Goal: Check status: Check status

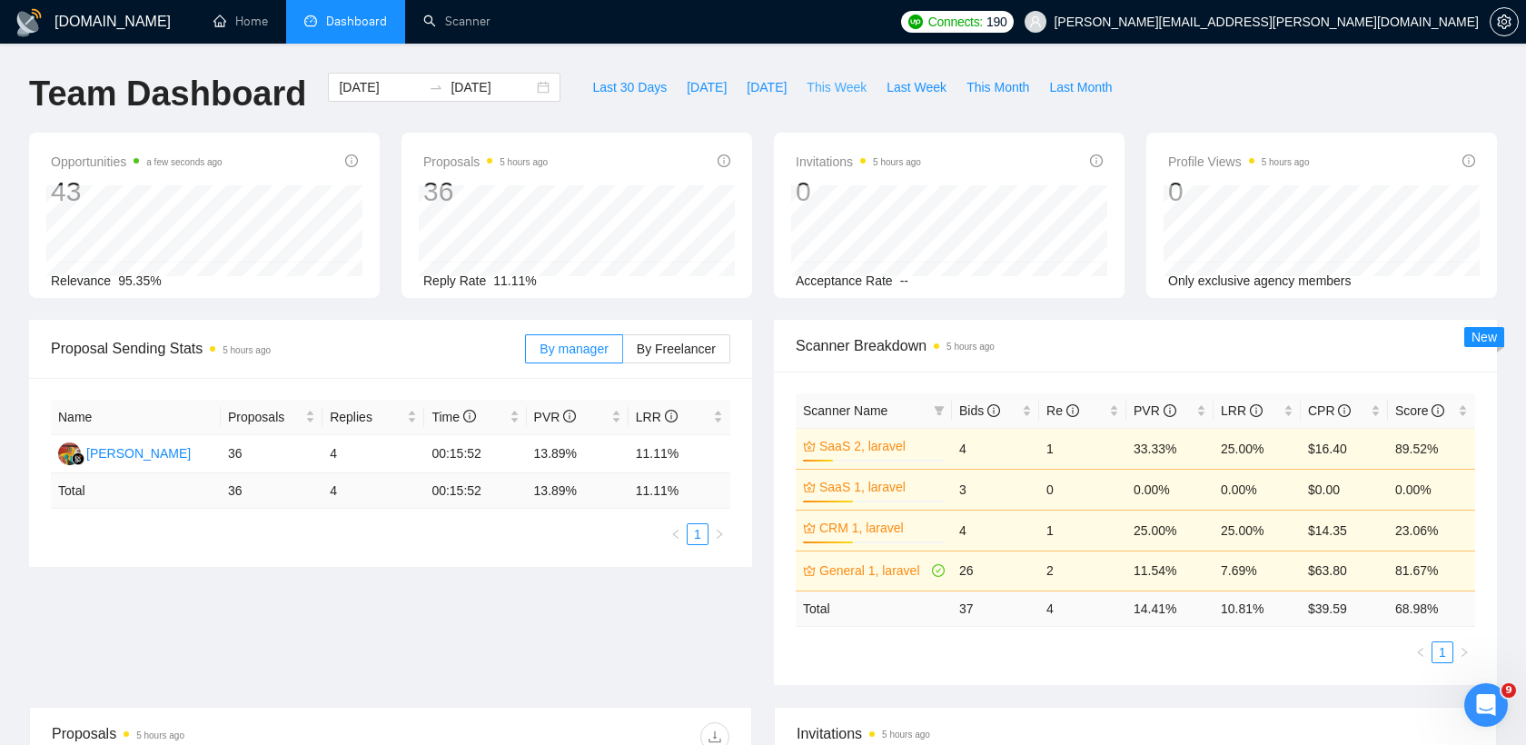
click at [840, 84] on span "This Week" at bounding box center [837, 87] width 60 height 20
type input "[DATE]"
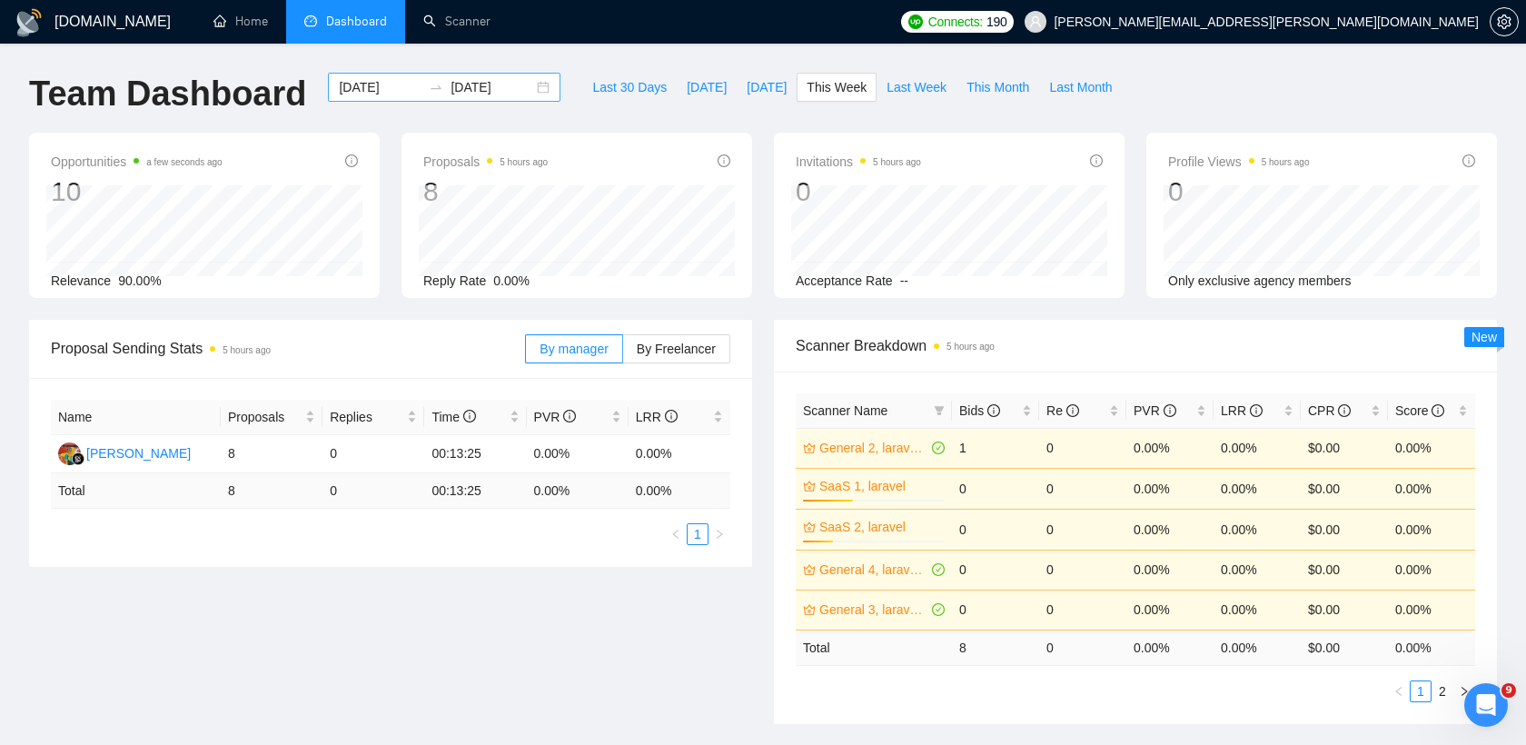
click at [474, 87] on input "[DATE]" at bounding box center [492, 87] width 83 height 20
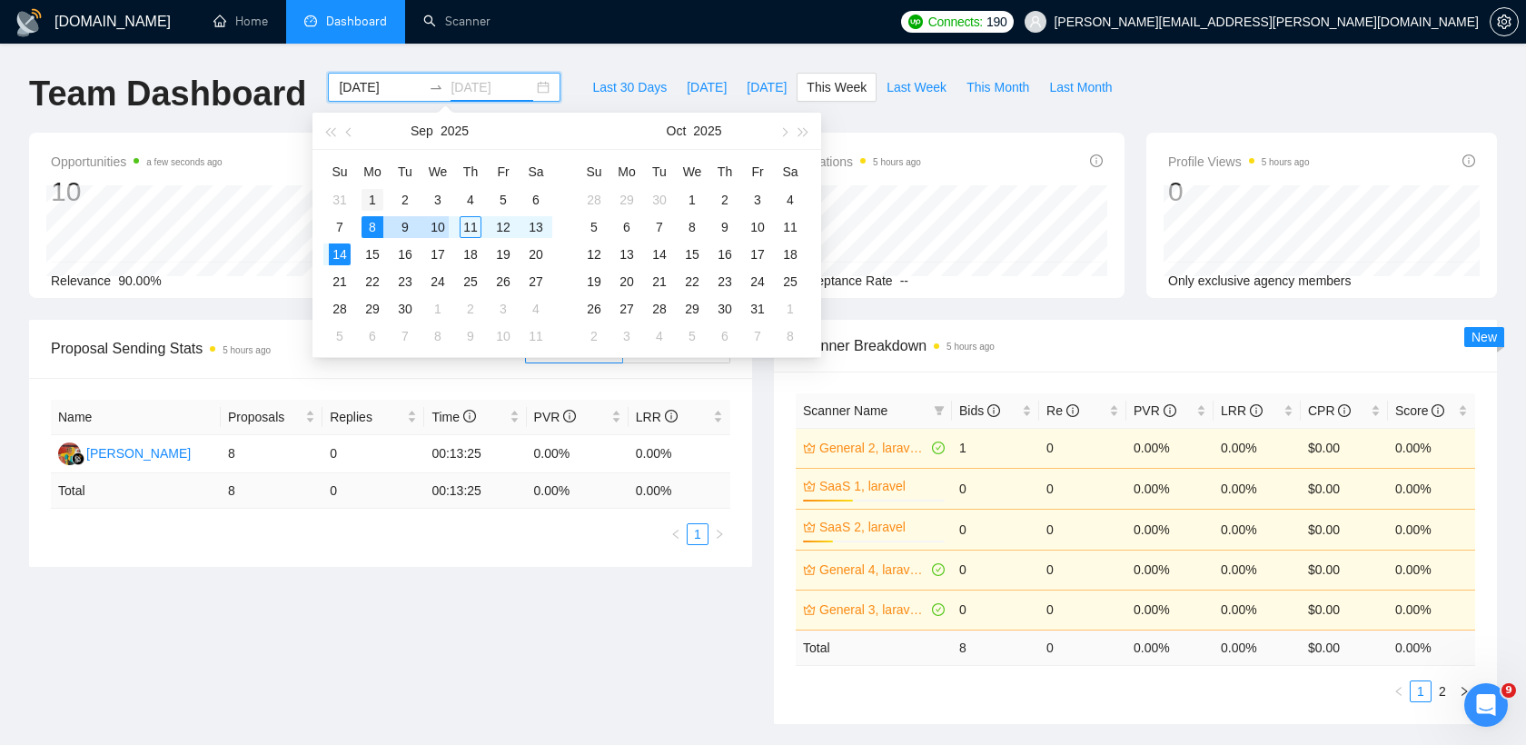
type input "[DATE]"
click at [375, 194] on div "1" at bounding box center [373, 200] width 22 height 22
click at [351, 131] on span "button" at bounding box center [350, 131] width 9 height 9
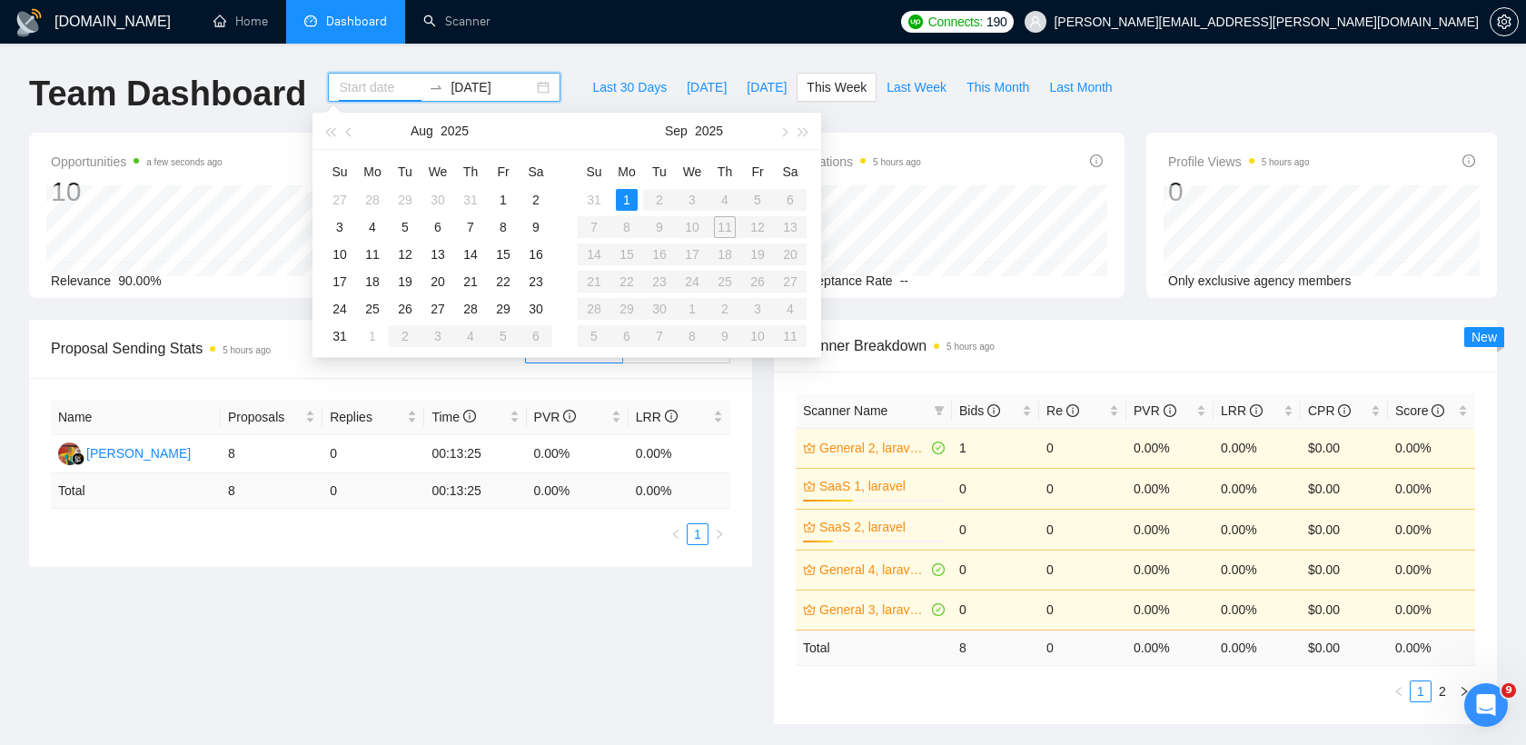
type input "[DATE]"
click at [625, 194] on div "1" at bounding box center [627, 200] width 22 height 22
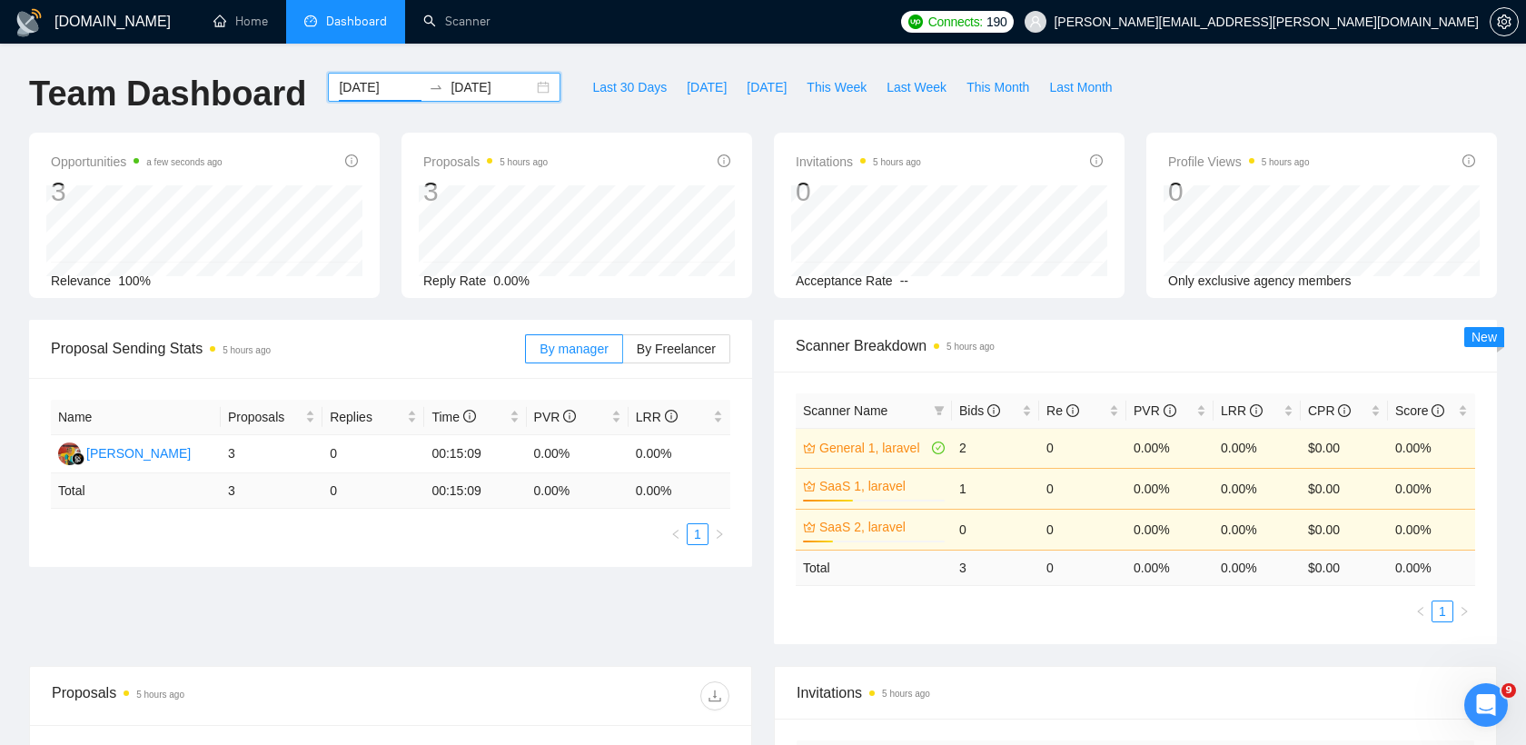
click at [384, 79] on input "[DATE]" at bounding box center [380, 87] width 83 height 20
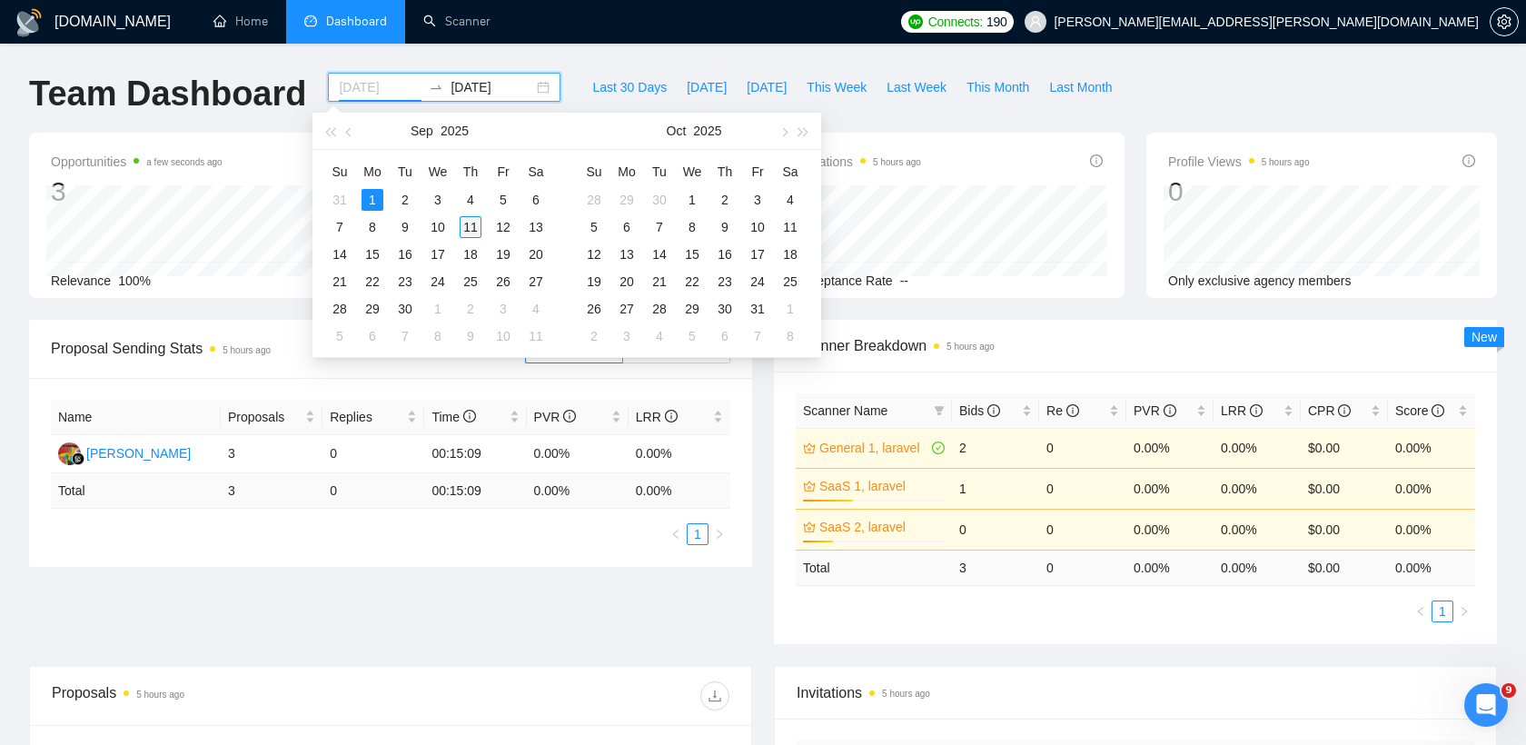
type input "[DATE]"
click at [471, 228] on div "11" at bounding box center [471, 227] width 22 height 22
click at [363, 190] on table "Su Mo Tu We Th Fr Sa 31 1 2 3 4 5 6 7 8 9 10 11 12 13 14 15 16 17 18 19 20 21 2…" at bounding box center [437, 253] width 229 height 193
click at [377, 196] on table "Su Mo Tu We Th Fr Sa 31 1 2 3 4 5 6 7 8 9 10 11 12 13 14 15 16 17 18 19 20 21 2…" at bounding box center [437, 253] width 229 height 193
type input "[DATE]"
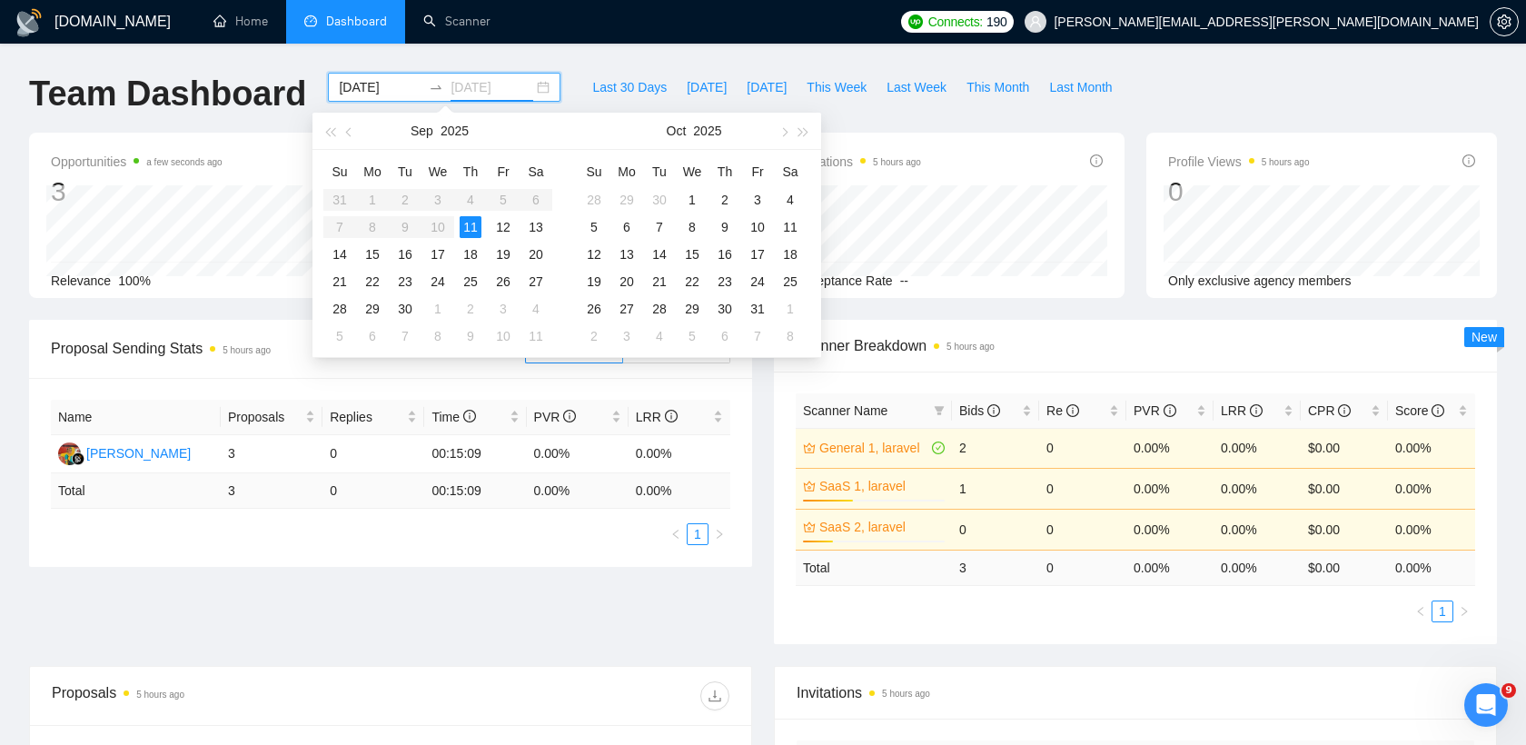
click at [468, 231] on div "11" at bounding box center [471, 227] width 22 height 22
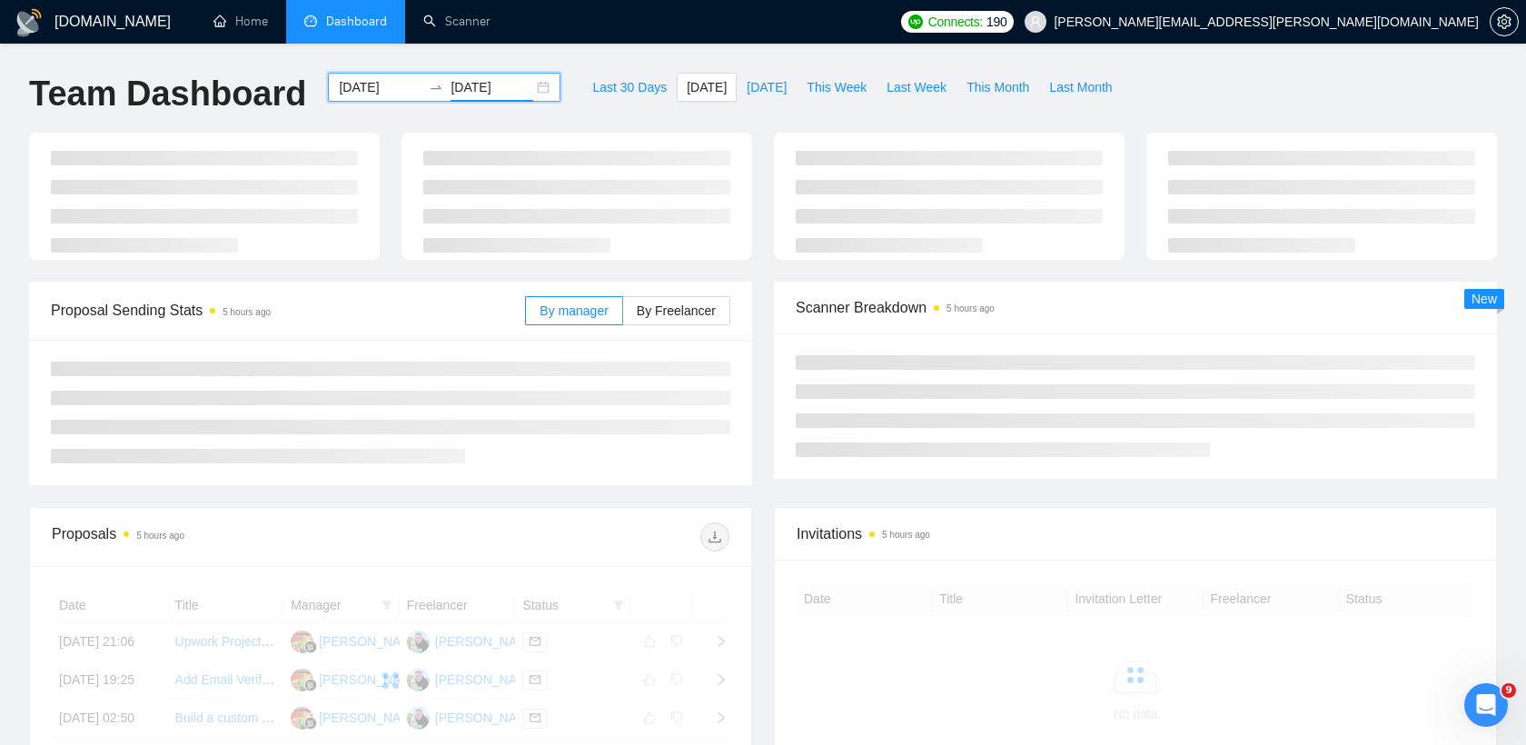
click at [352, 86] on input "[DATE]" at bounding box center [380, 87] width 83 height 20
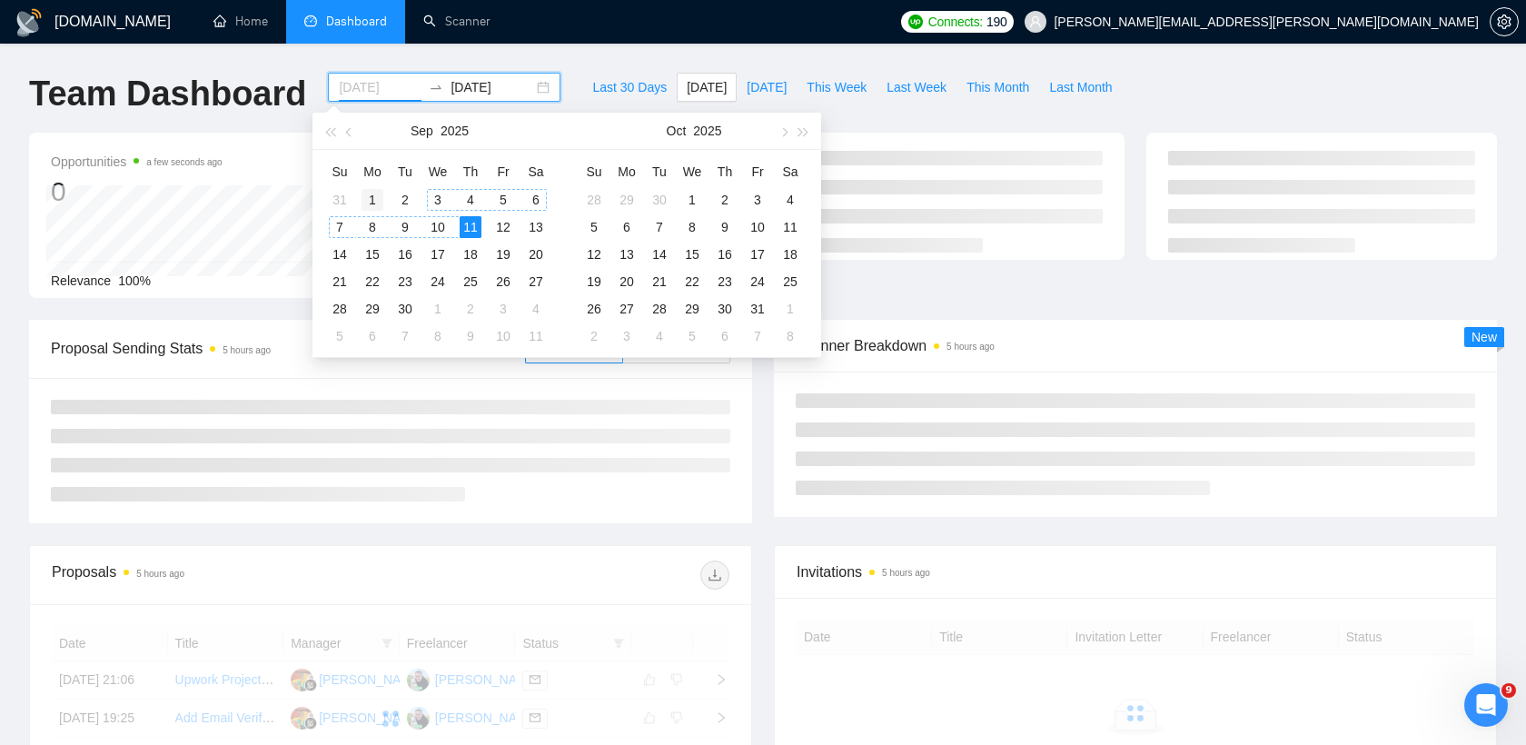
type input "[DATE]"
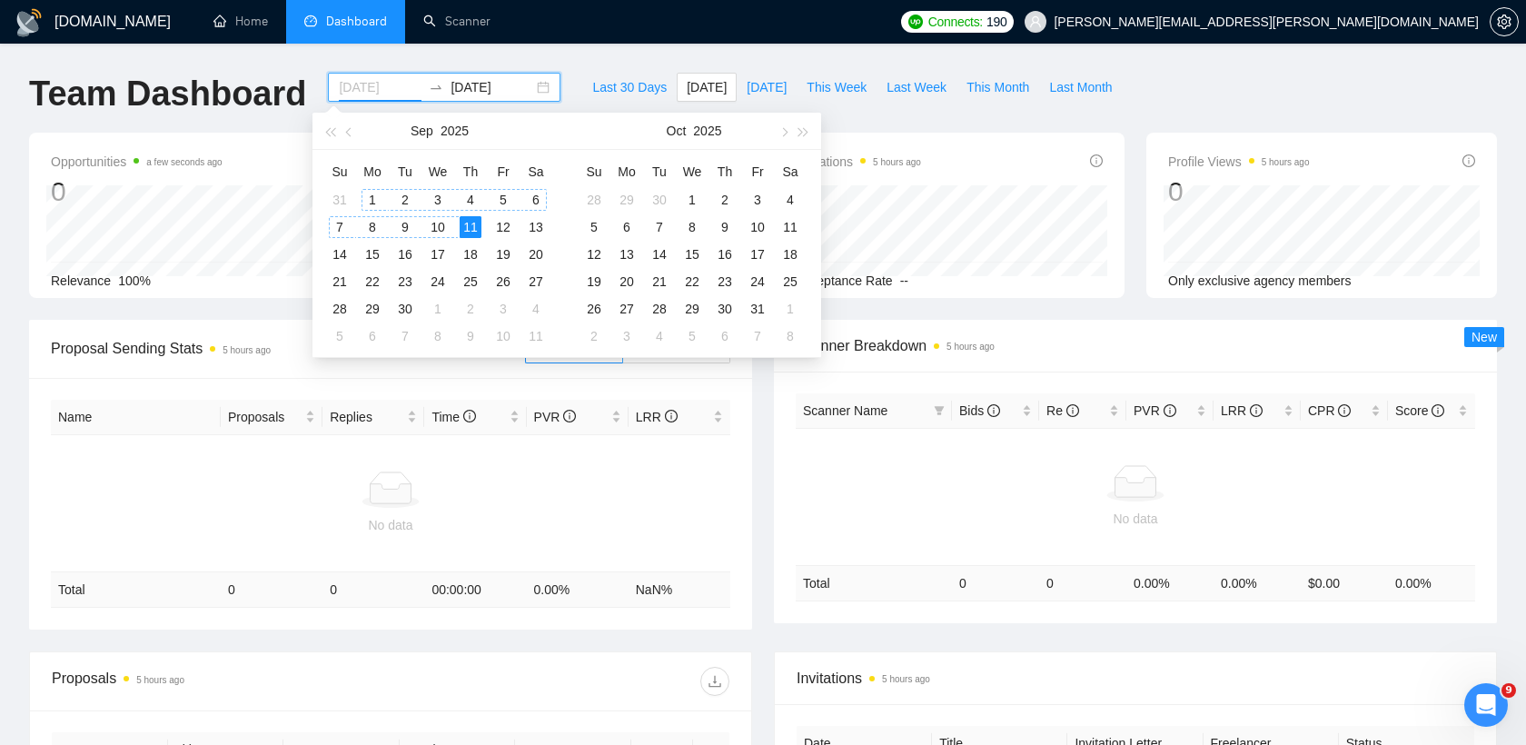
click at [374, 194] on div "1" at bounding box center [373, 200] width 22 height 22
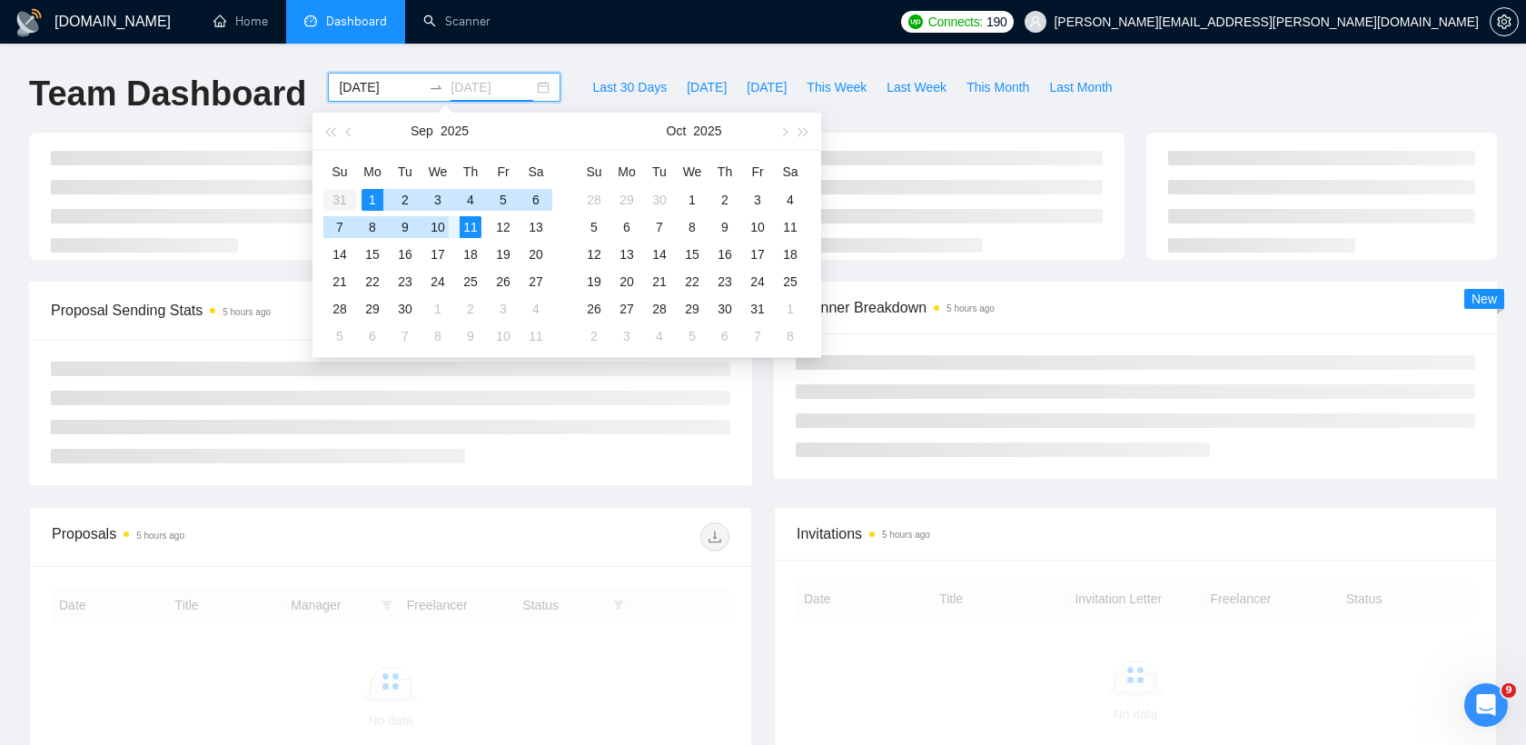
type input "[DATE]"
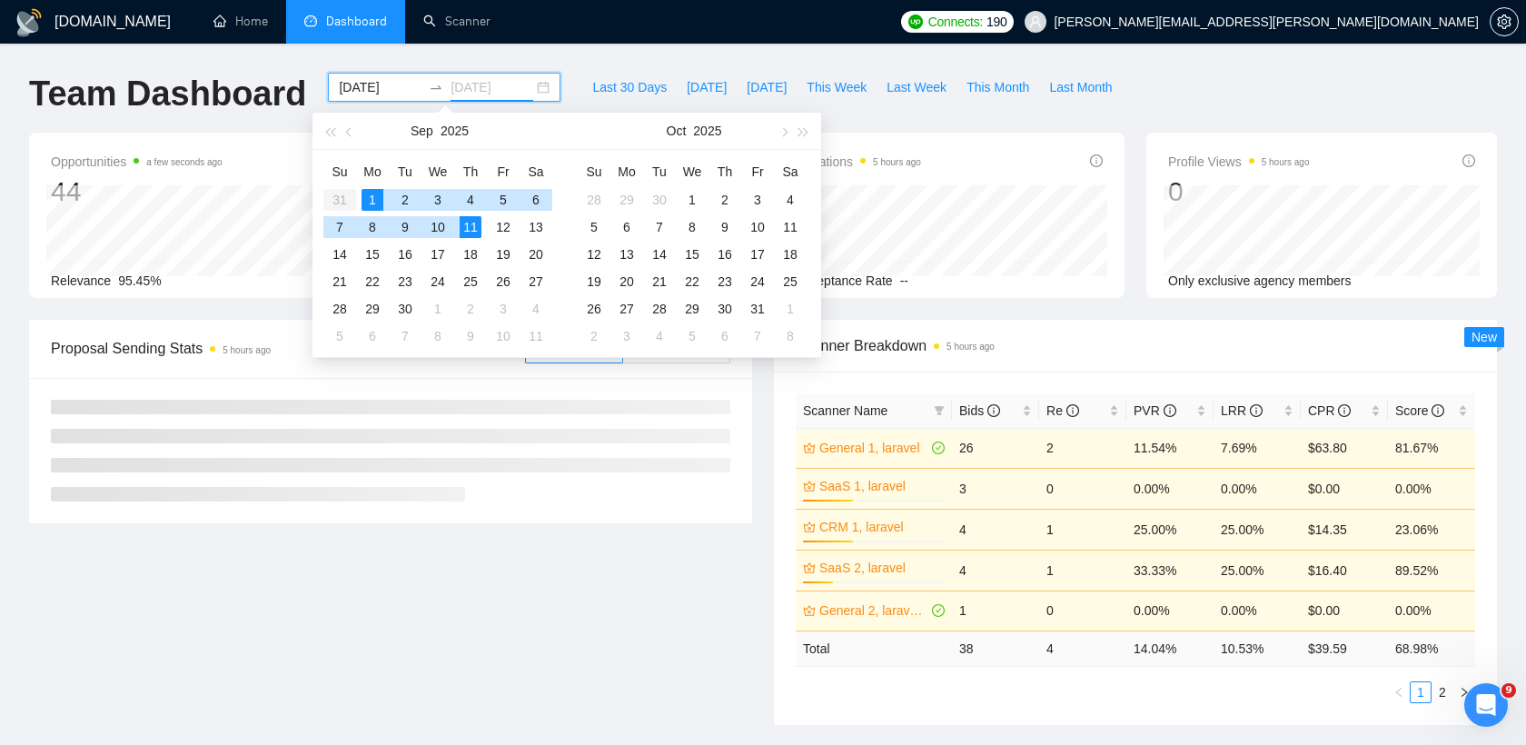
click at [469, 230] on div "11" at bounding box center [471, 227] width 22 height 22
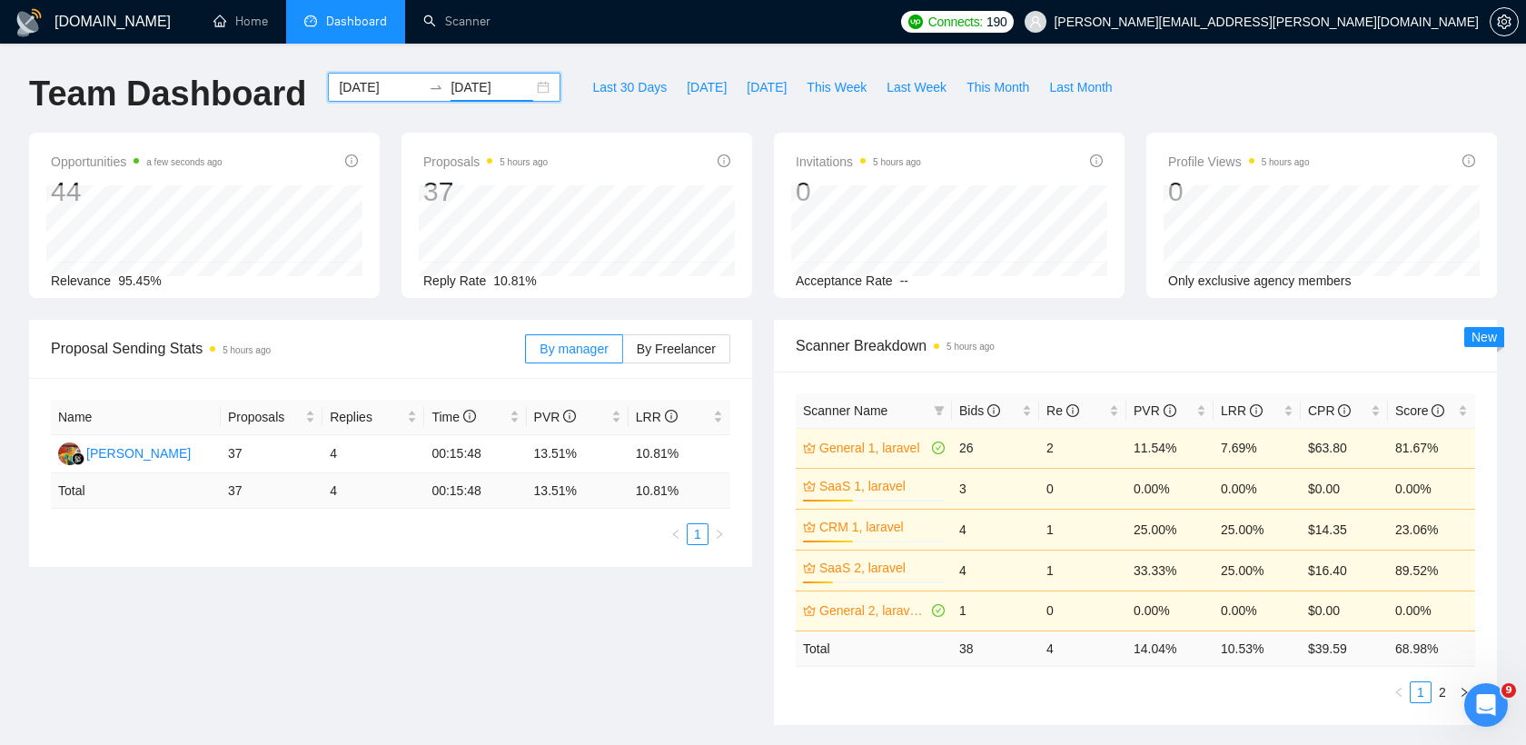
click at [343, 88] on input "[DATE]" at bounding box center [380, 87] width 83 height 20
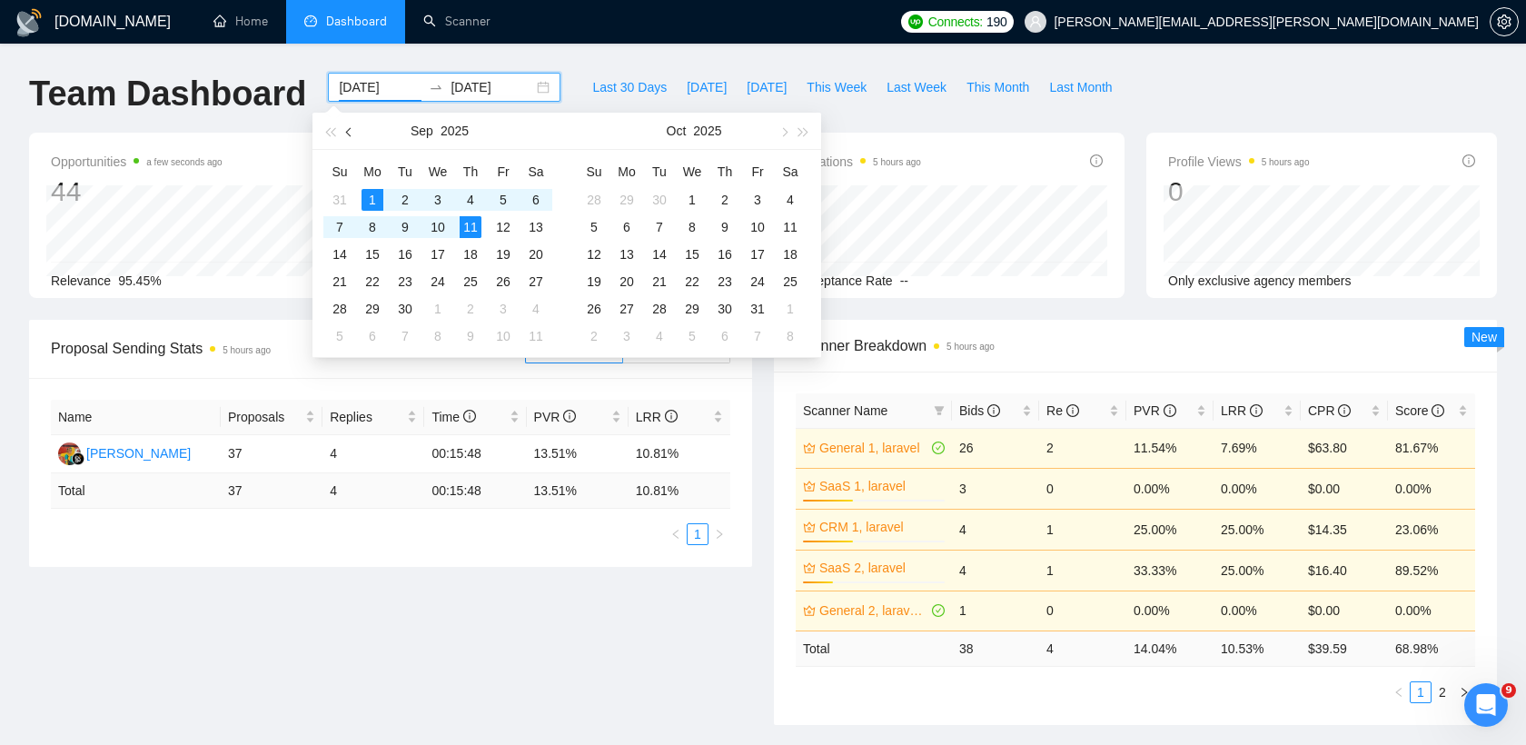
click at [343, 133] on button "button" at bounding box center [350, 131] width 20 height 36
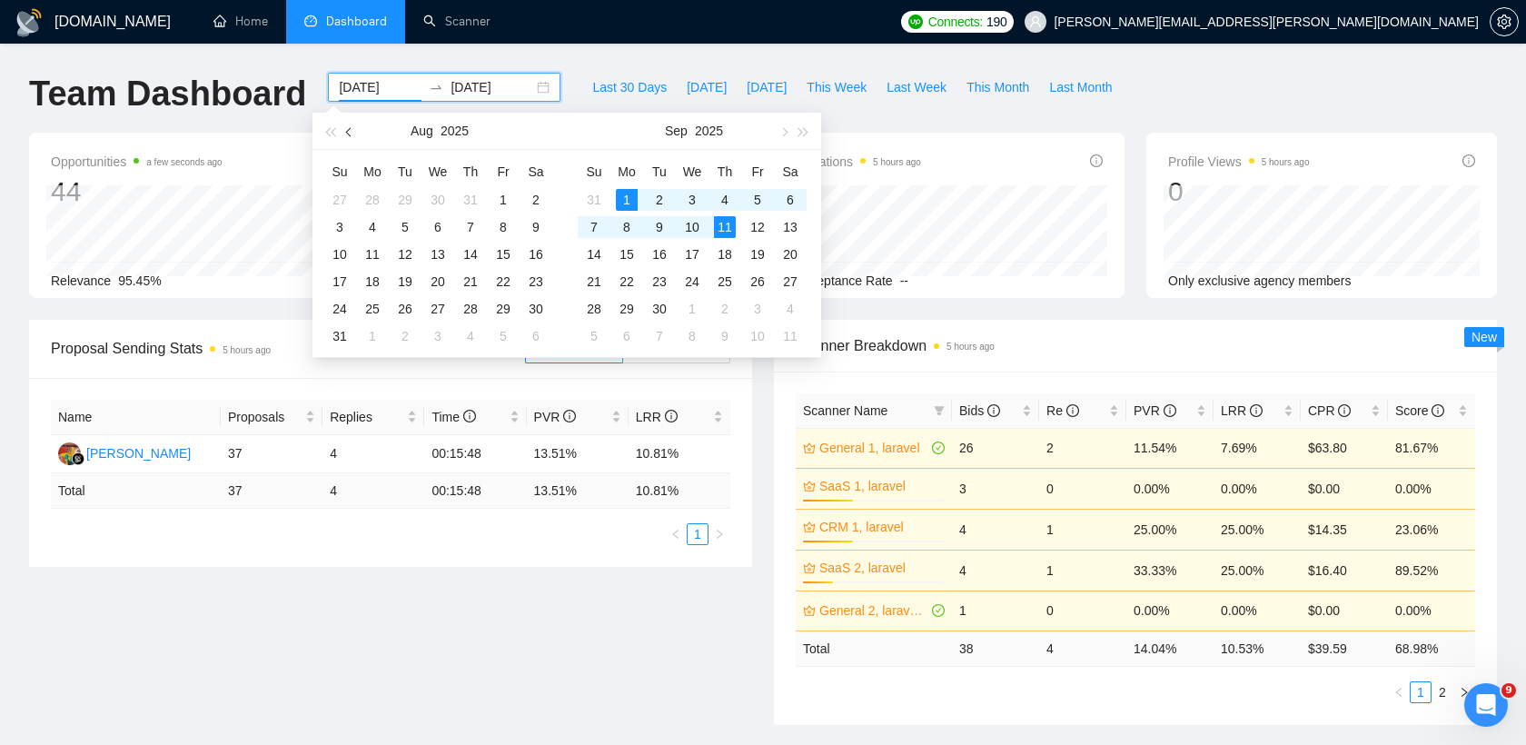
click at [343, 133] on button "button" at bounding box center [350, 131] width 20 height 36
type input "[DATE]"
click at [403, 204] on div "1" at bounding box center [405, 200] width 22 height 22
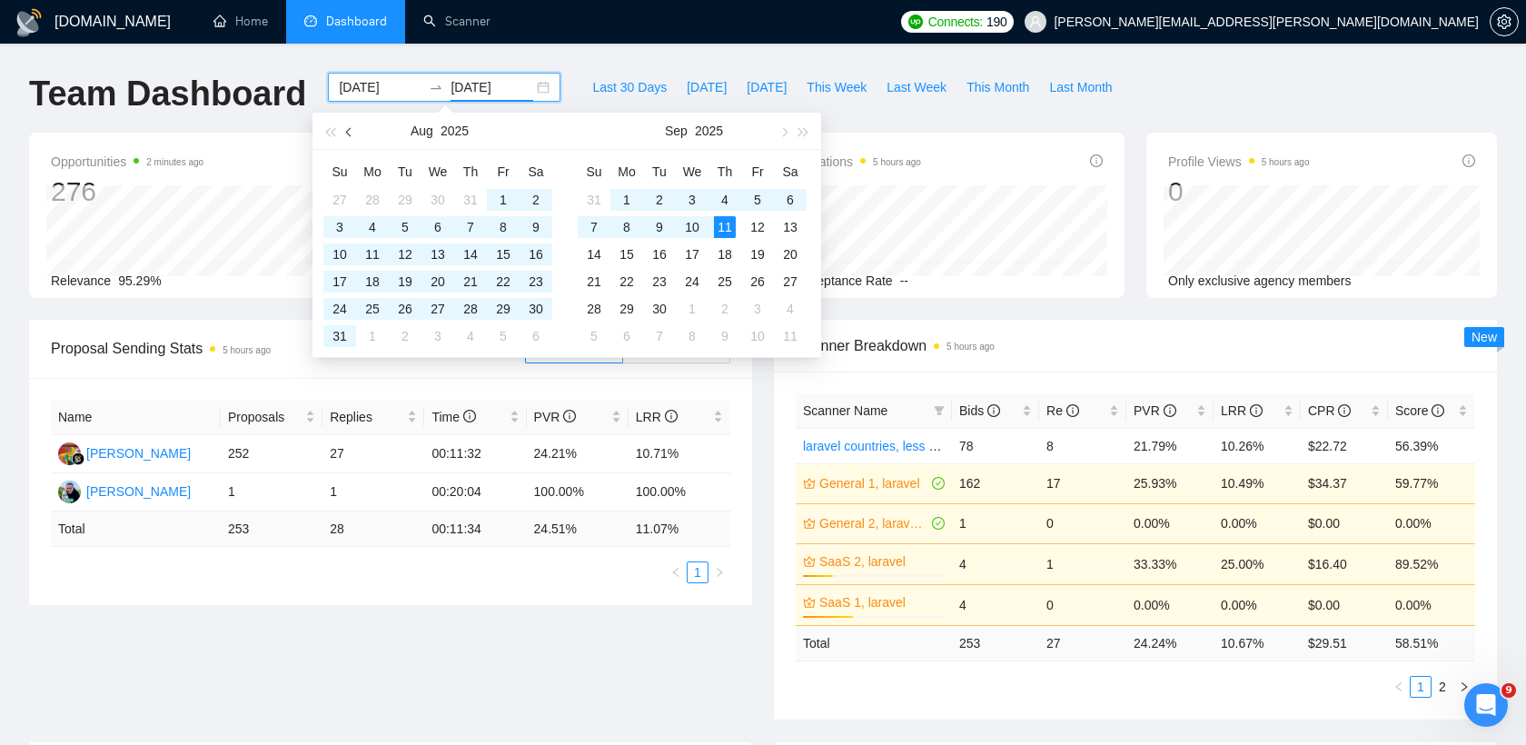
click at [349, 137] on button "button" at bounding box center [350, 131] width 20 height 36
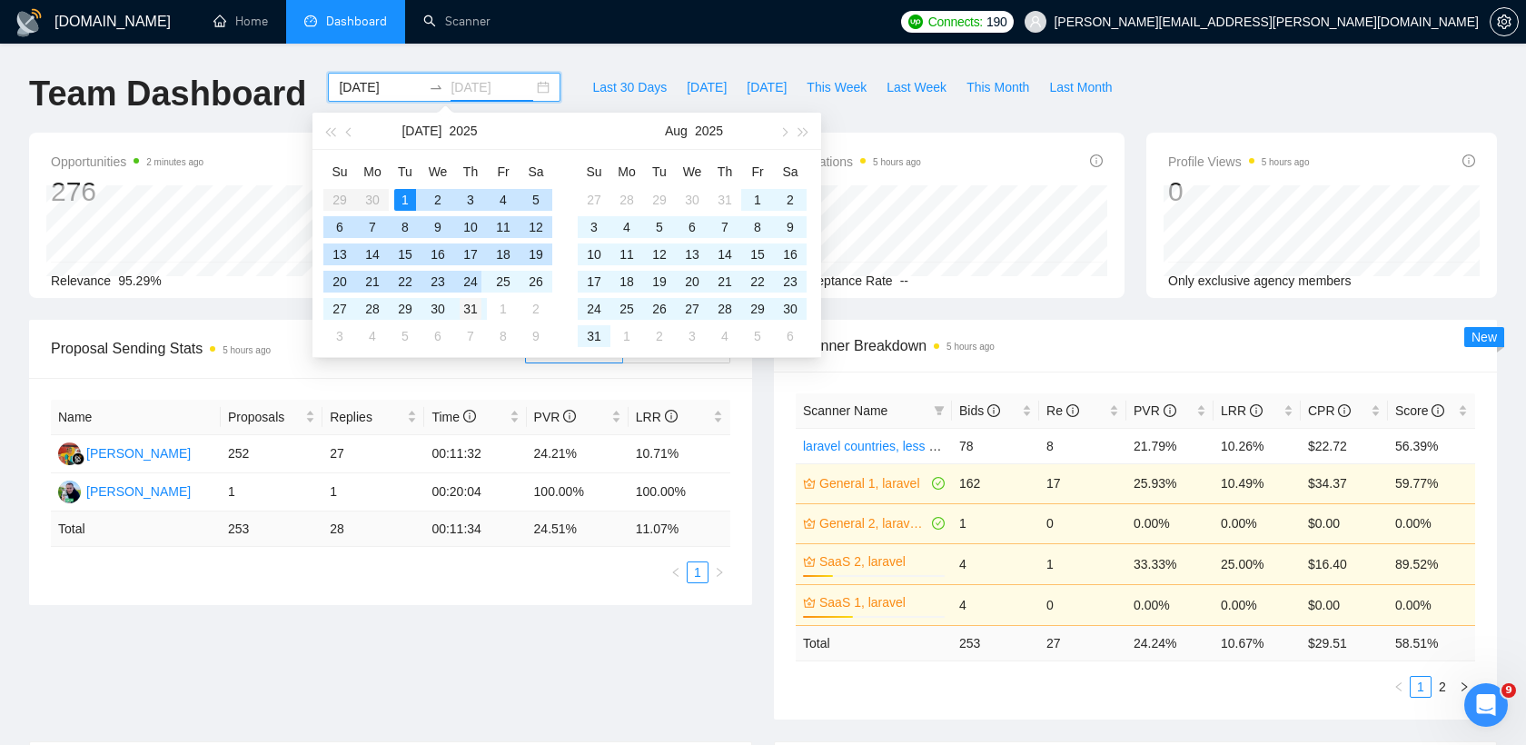
type input "[DATE]"
click at [470, 306] on div "31" at bounding box center [471, 309] width 22 height 22
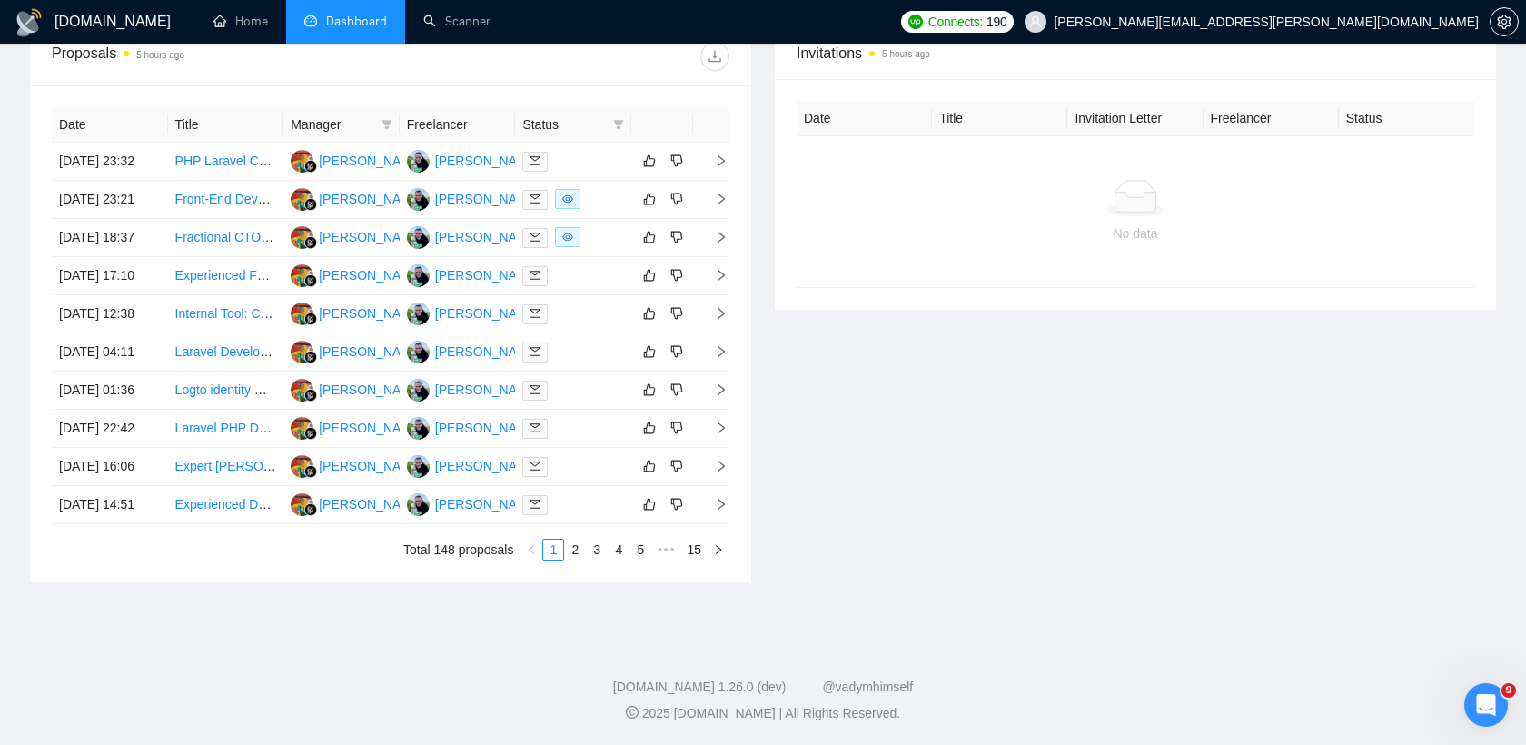
scroll to position [772, 0]
click at [604, 548] on link "3" at bounding box center [597, 550] width 20 height 20
click at [551, 553] on link "1" at bounding box center [553, 550] width 20 height 20
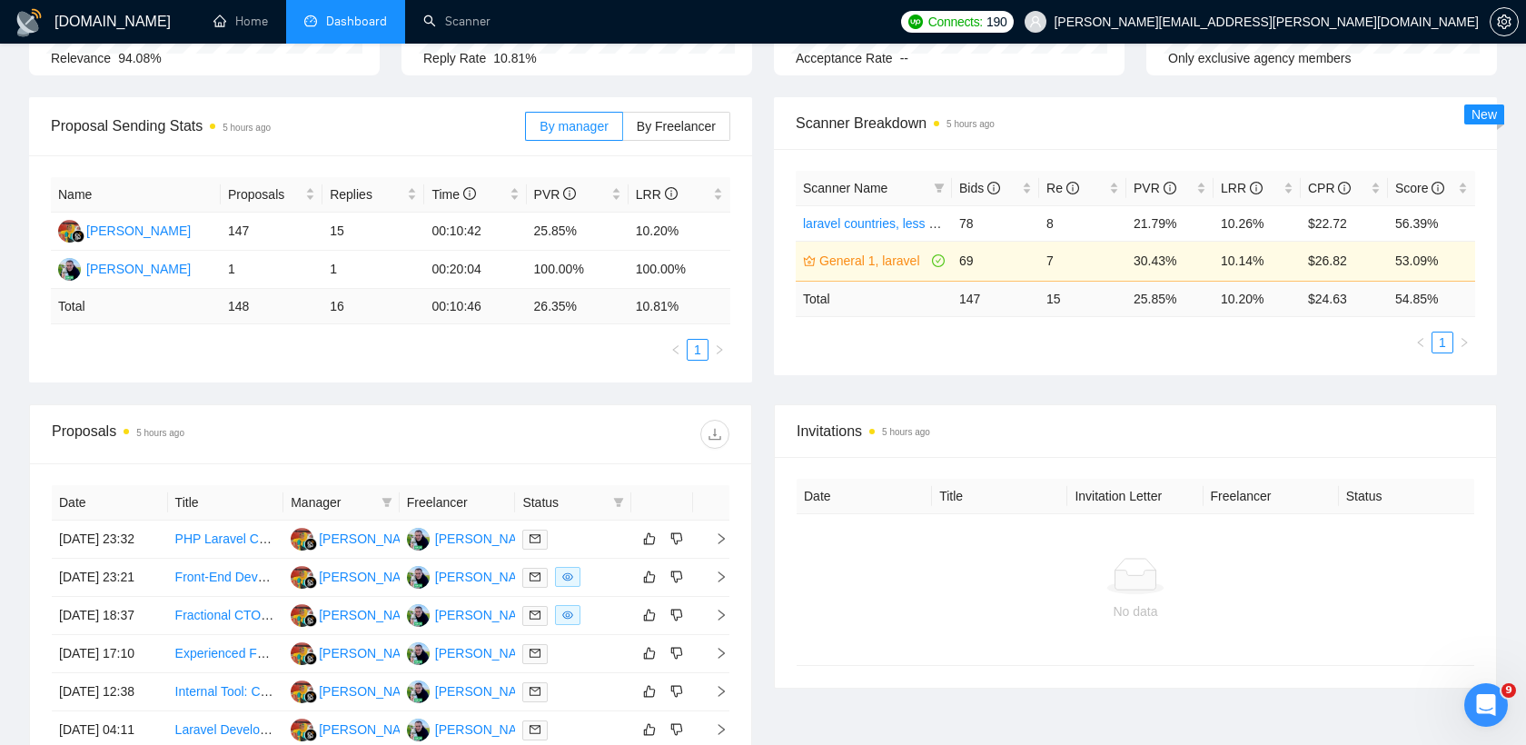
scroll to position [0, 0]
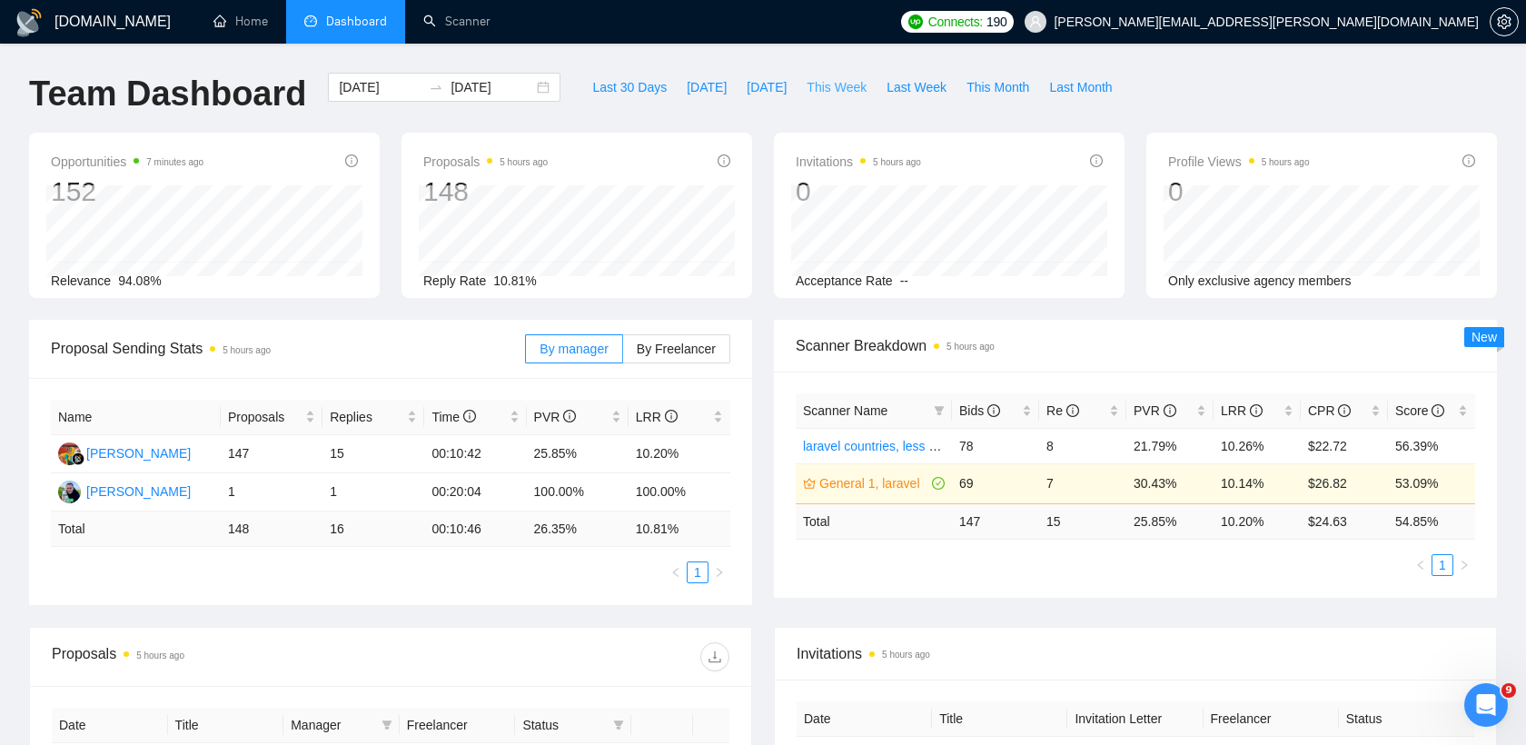
click at [844, 84] on span "This Week" at bounding box center [837, 87] width 60 height 20
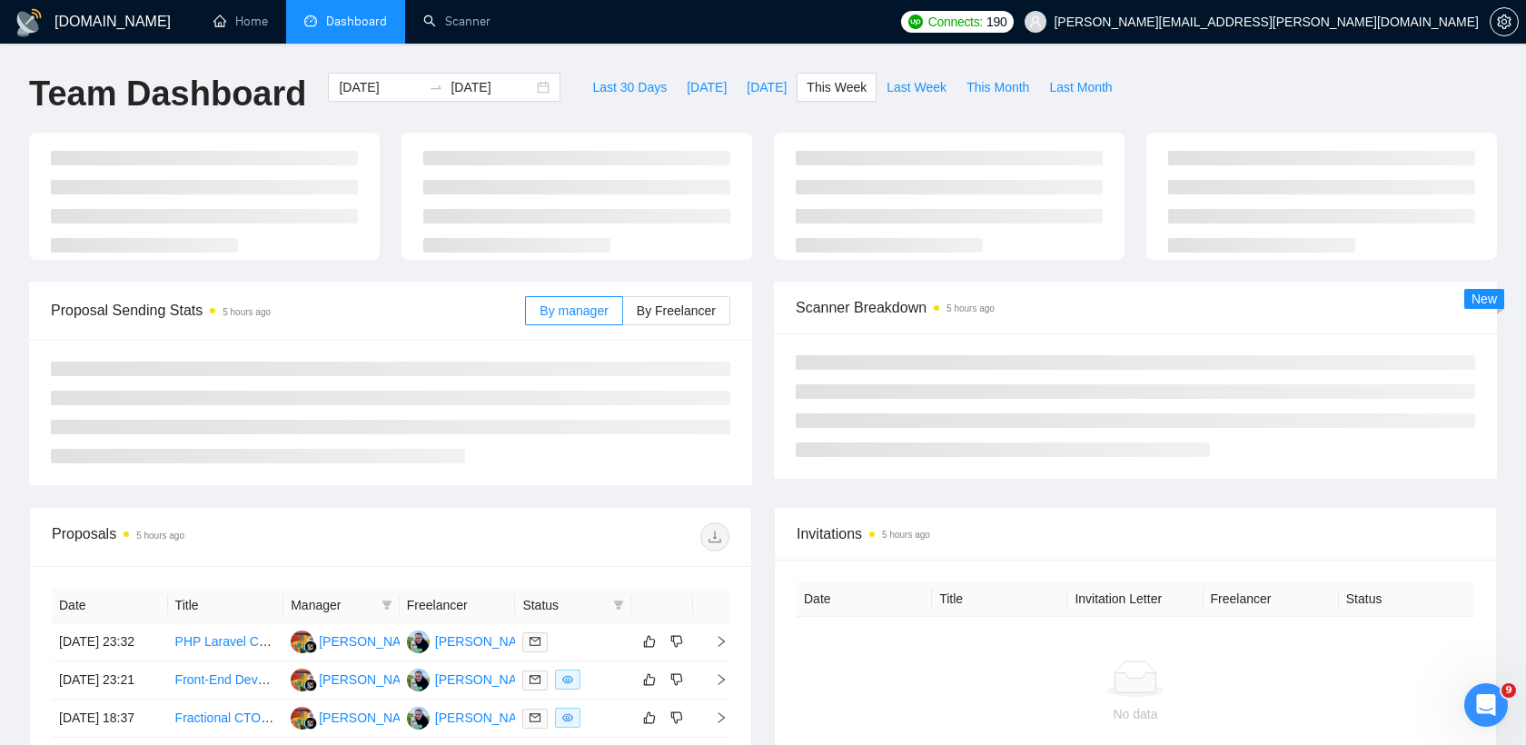
type input "[DATE]"
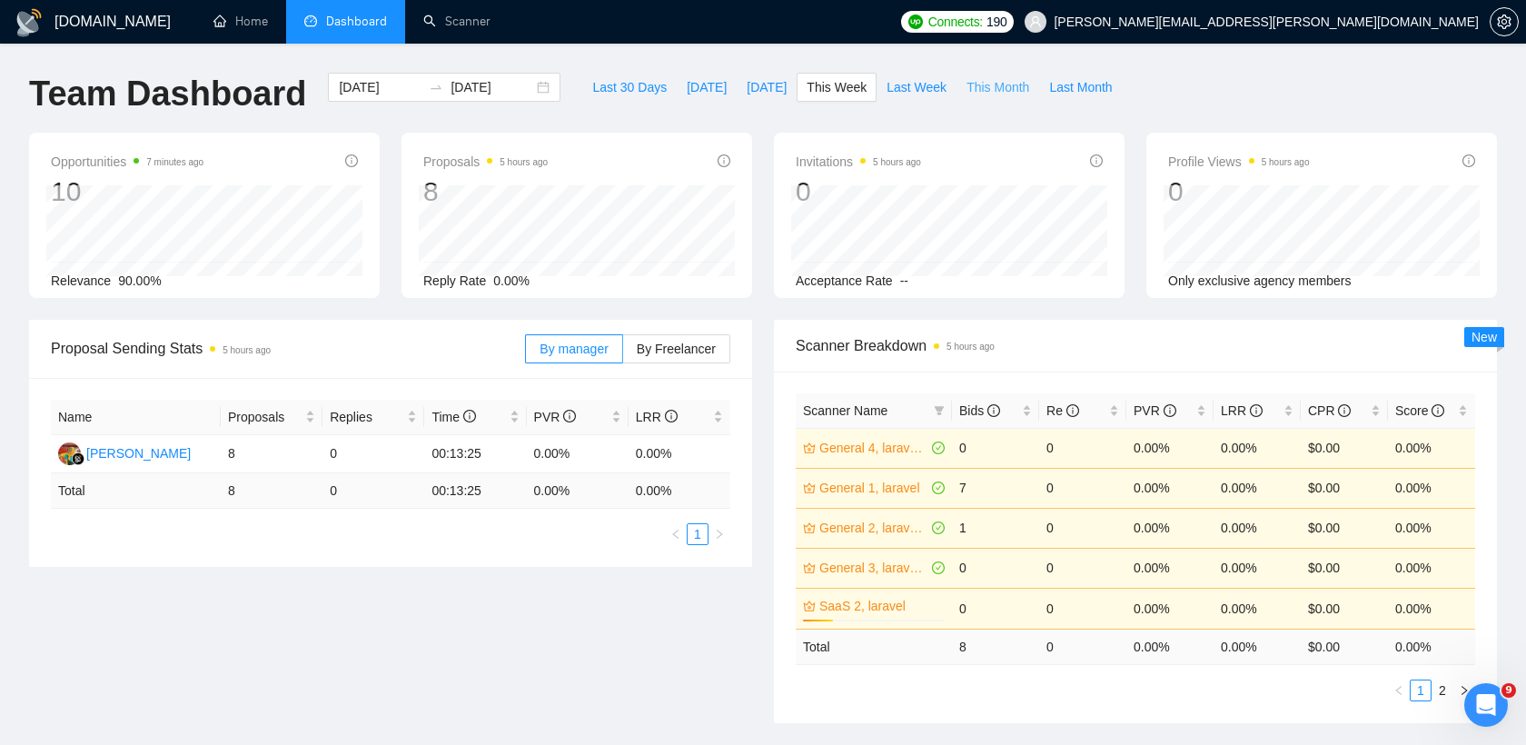
click at [998, 90] on span "This Month" at bounding box center [998, 87] width 63 height 20
type input "[DATE]"
